Goal: Transaction & Acquisition: Purchase product/service

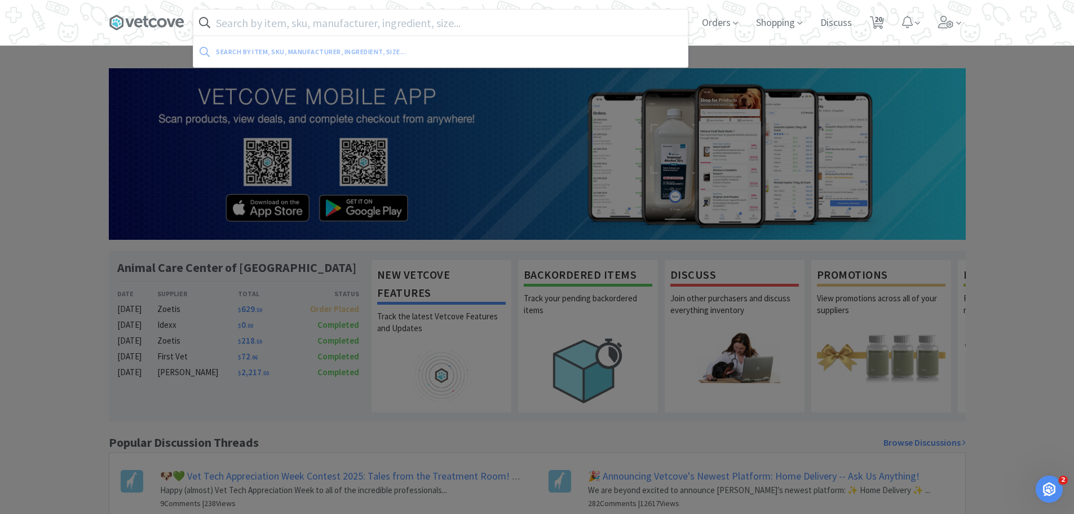
click at [288, 26] on input "text" at bounding box center [440, 23] width 494 height 26
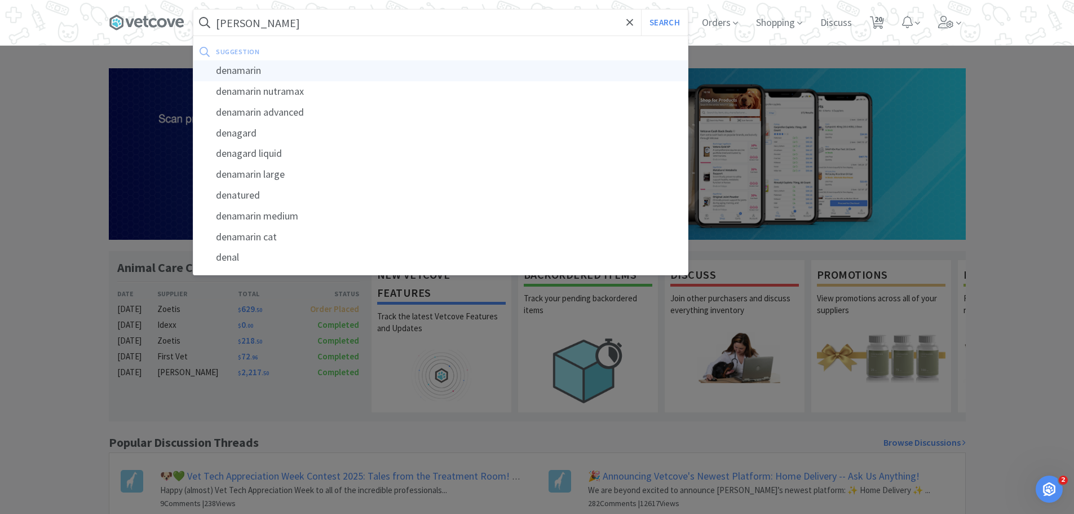
click at [245, 63] on div "denamarin" at bounding box center [440, 70] width 494 height 21
type input "denamarin"
select select "1"
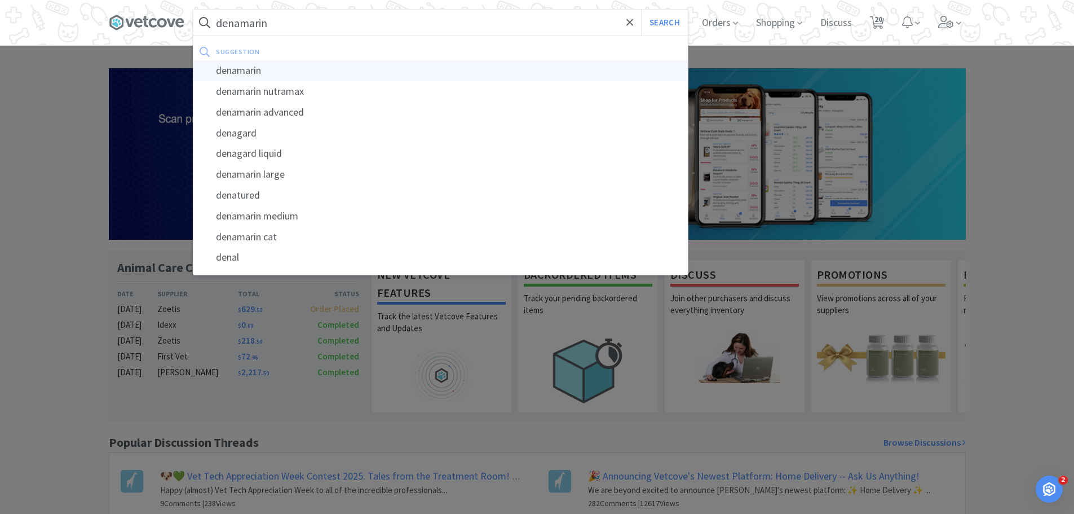
select select "1"
select select "2"
select select "1"
select select "2"
select select "1"
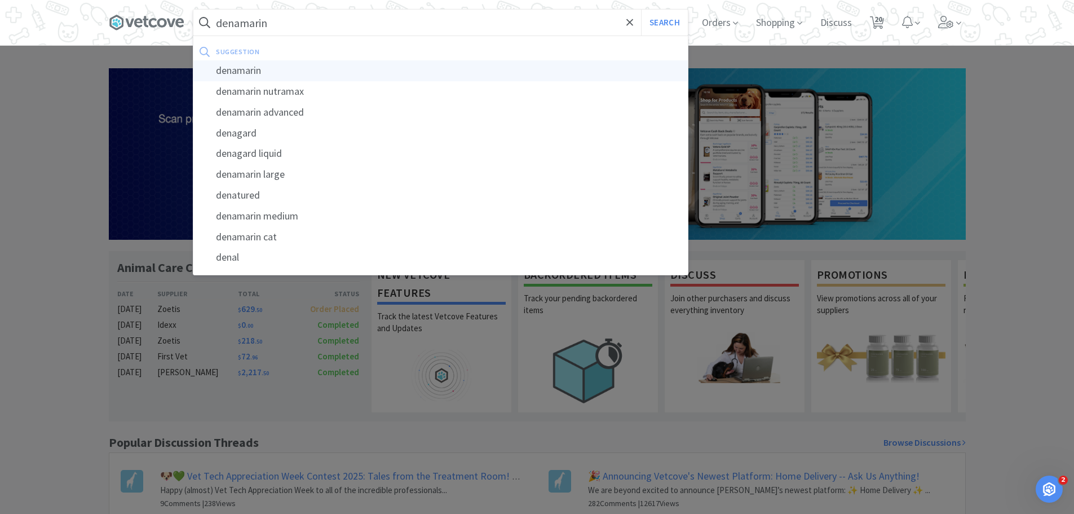
select select "1"
select select "2"
select select "1"
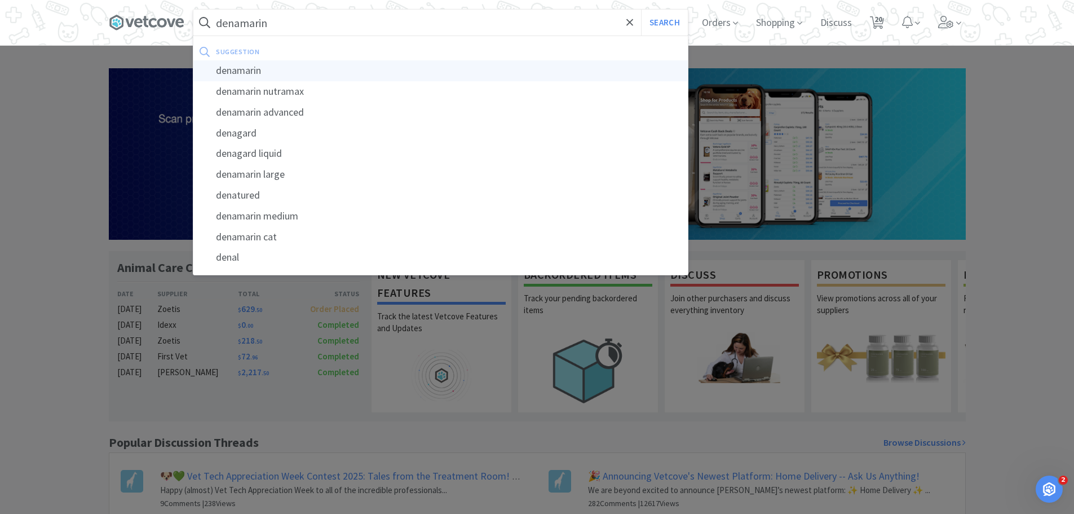
select select "1"
select select "3"
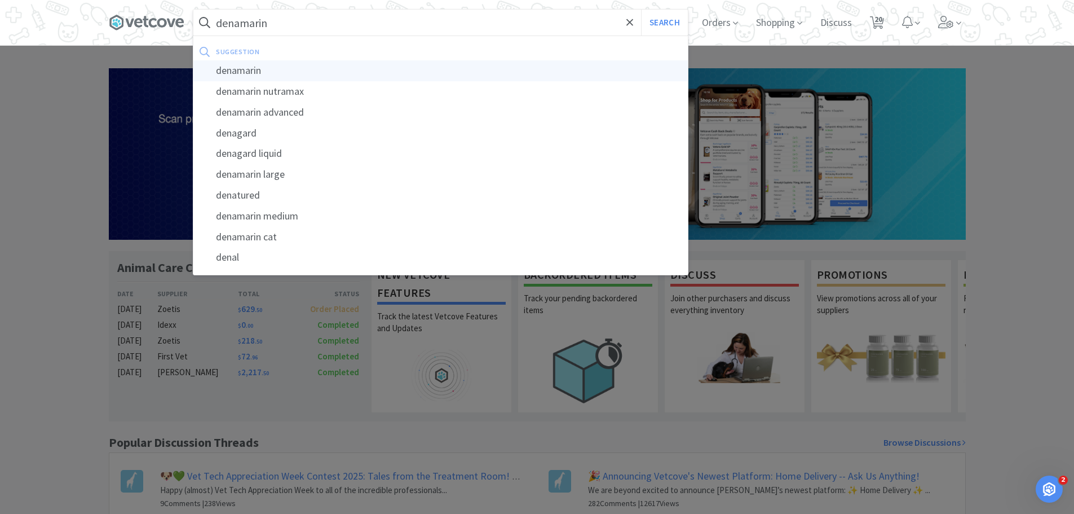
select select "1"
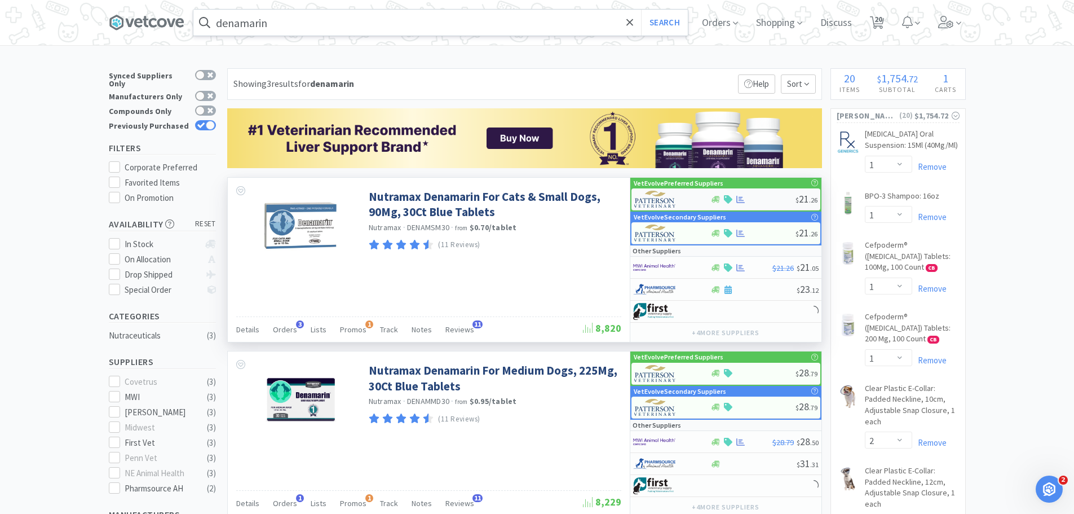
click at [756, 201] on div at bounding box center [752, 199] width 85 height 8
select select "1"
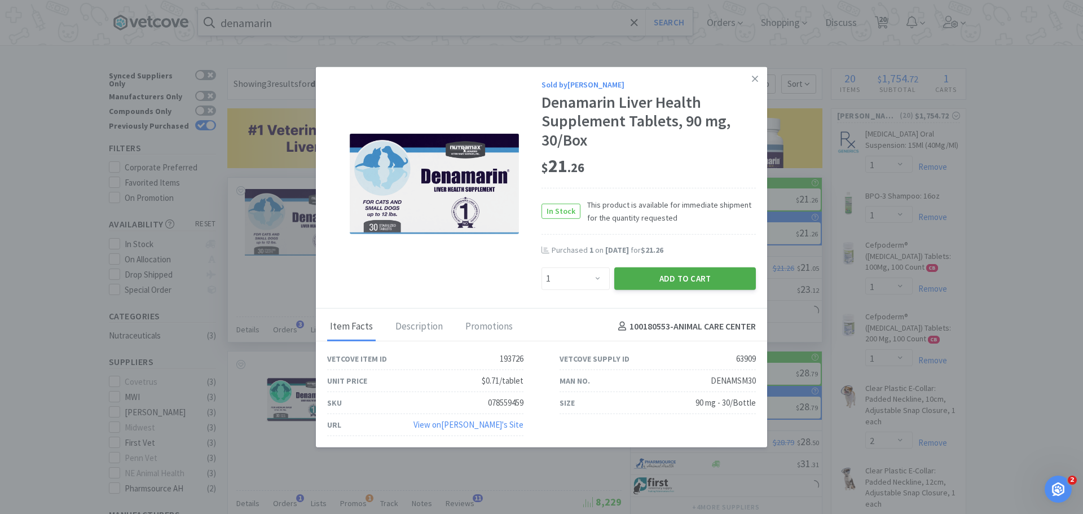
click at [650, 272] on button "Add to Cart" at bounding box center [685, 278] width 142 height 23
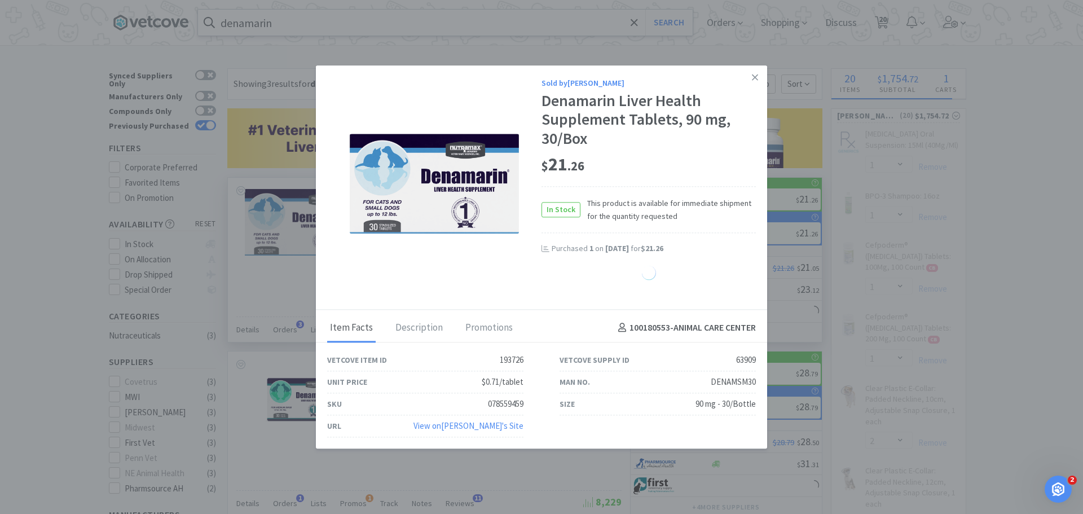
select select "1"
select select "3"
select select "1"
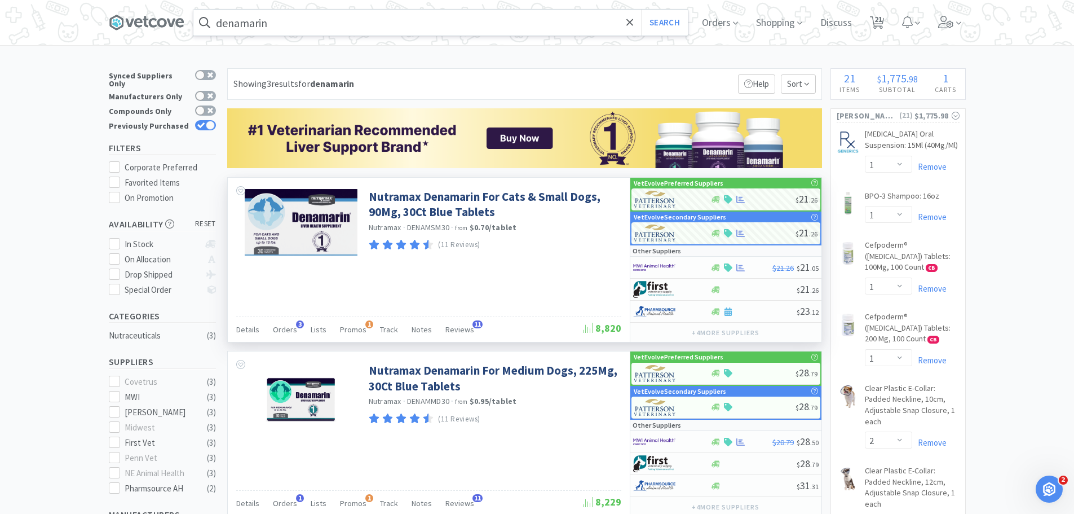
click at [205, 120] on div at bounding box center [205, 125] width 21 height 10
checkbox input "false"
click at [882, 19] on span "21" at bounding box center [878, 19] width 8 height 45
select select "1"
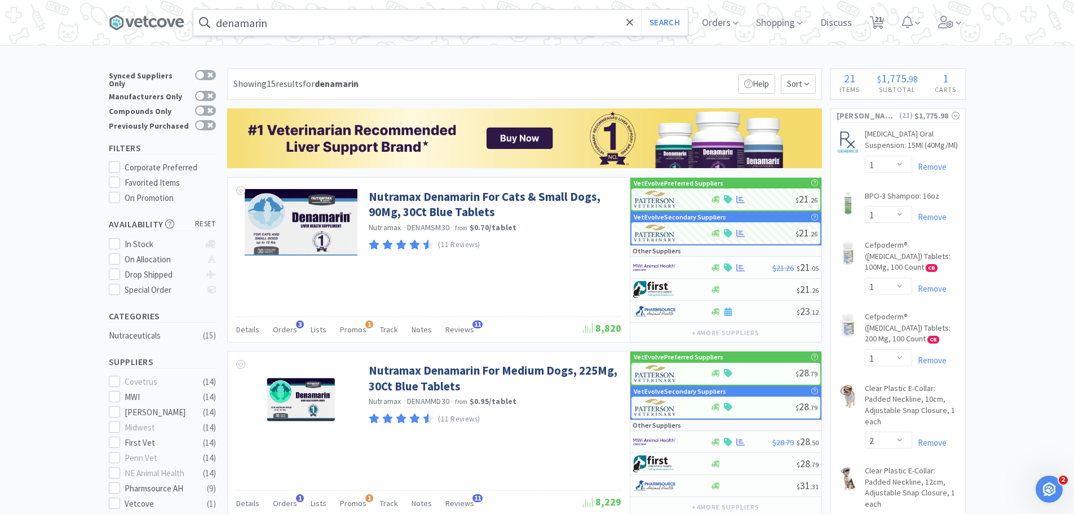
select select "1"
select select "2"
select select "1"
select select "2"
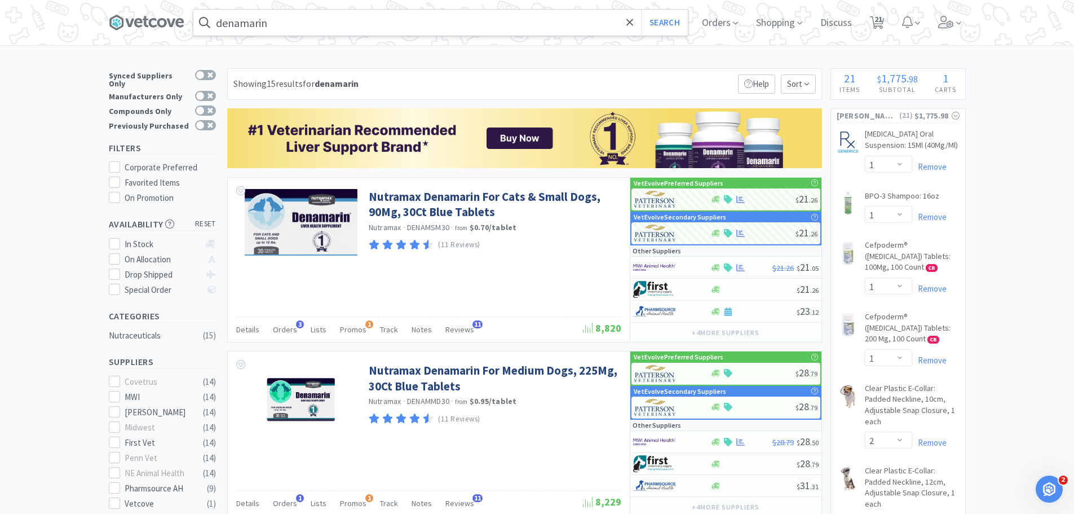
select select "1"
select select "2"
select select "1"
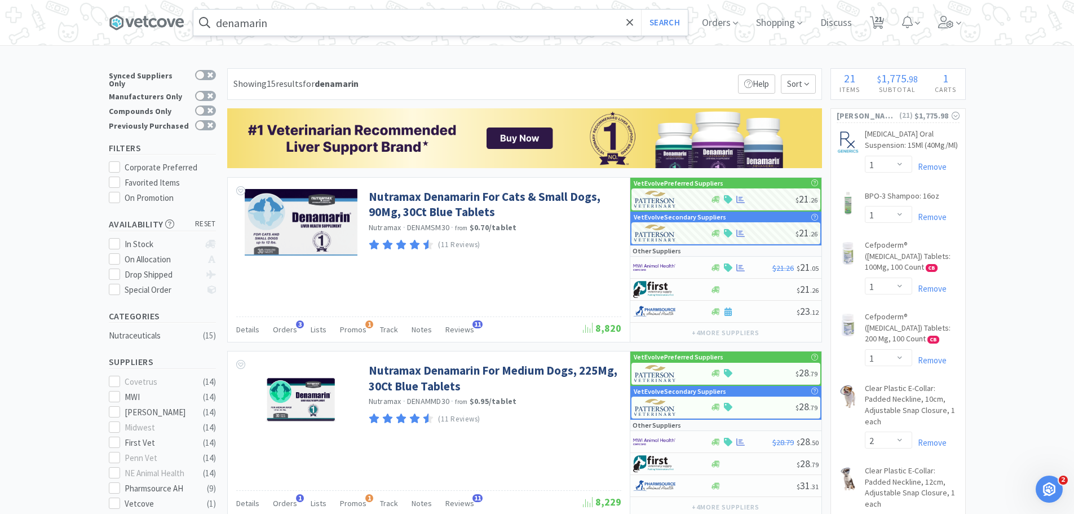
select select "1"
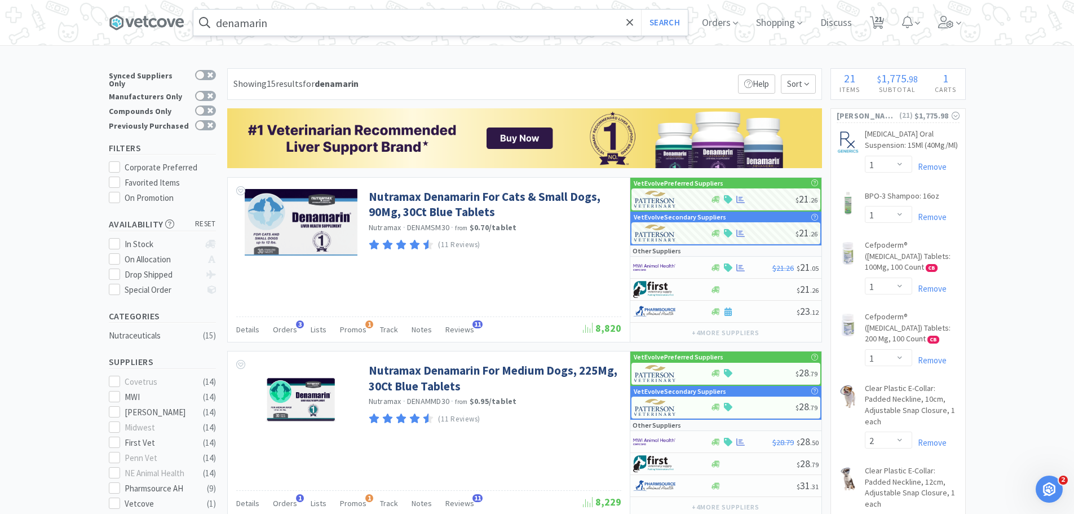
select select "1"
select select "3"
select select "1"
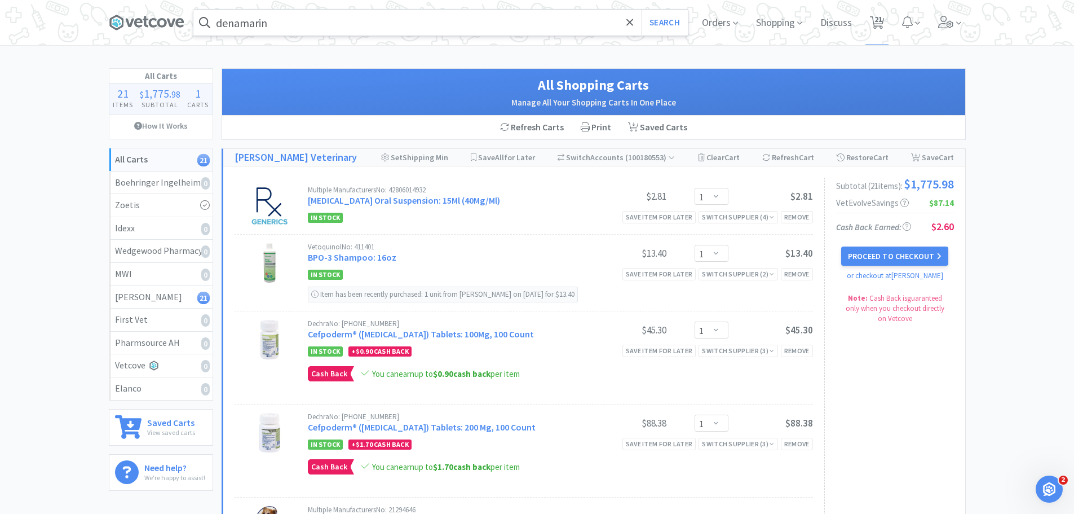
click at [155, 10] on span at bounding box center [151, 22] width 85 height 45
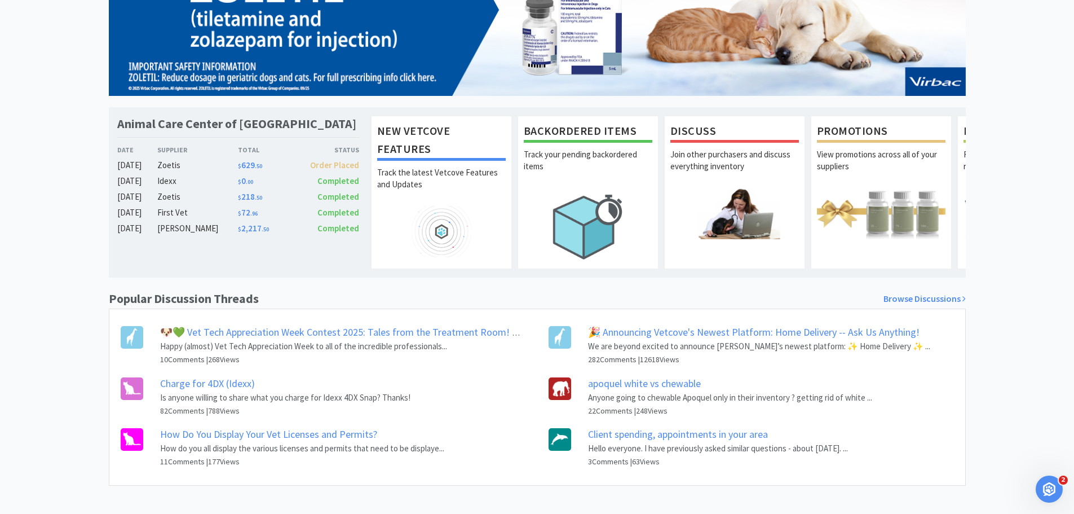
scroll to position [158, 0]
